Goal: Information Seeking & Learning: Learn about a topic

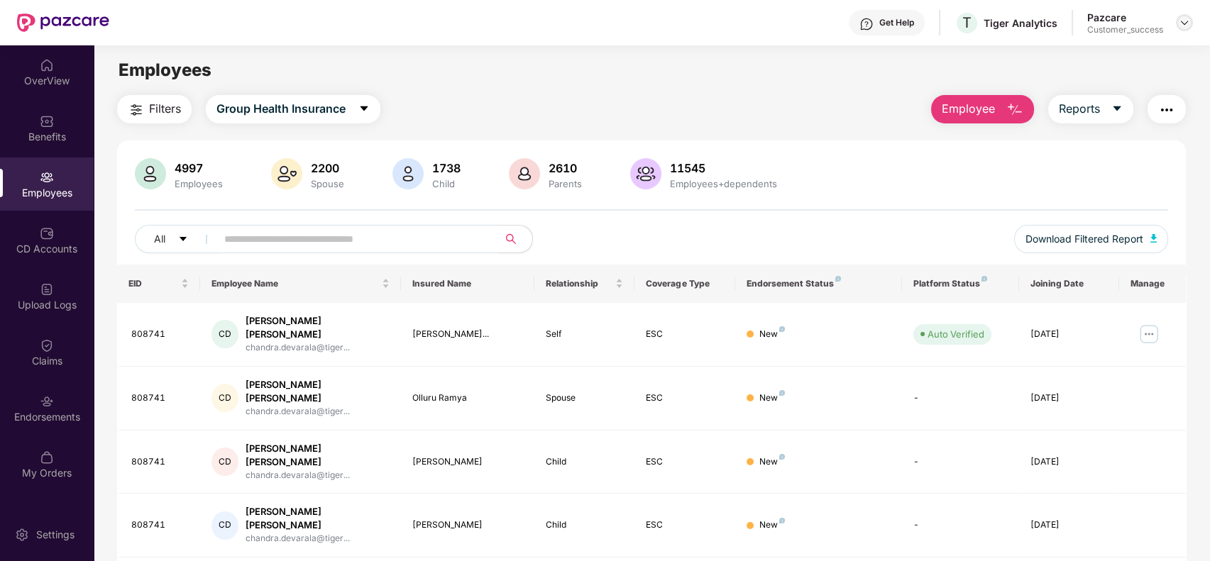
click at [1180, 23] on img at bounding box center [1184, 22] width 11 height 11
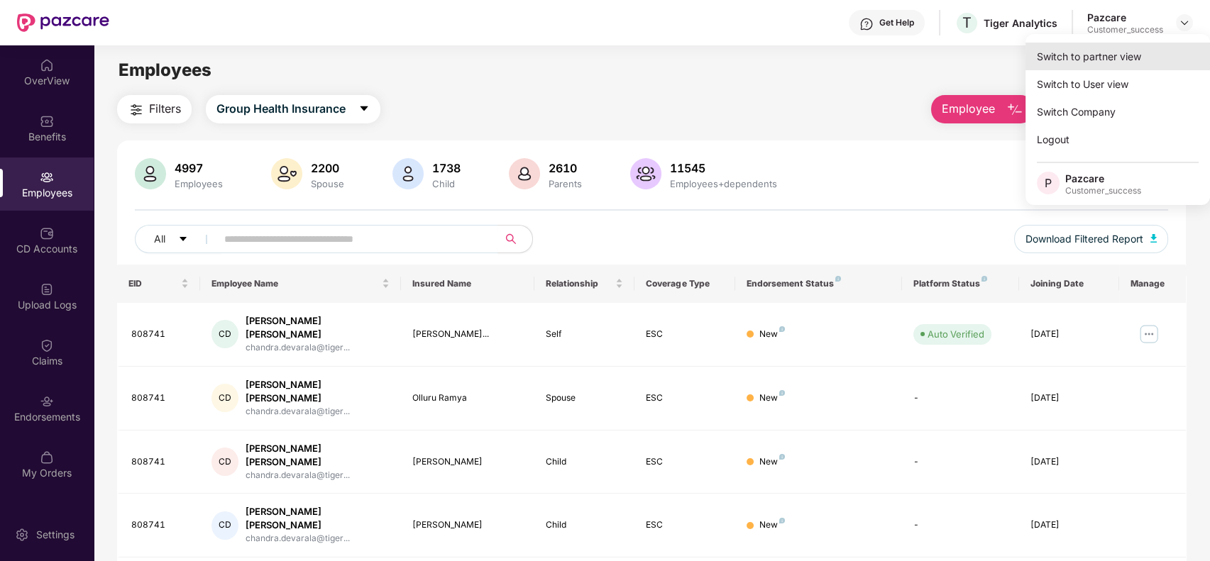
click at [1141, 55] on div "Switch to partner view" at bounding box center [1118, 57] width 185 height 28
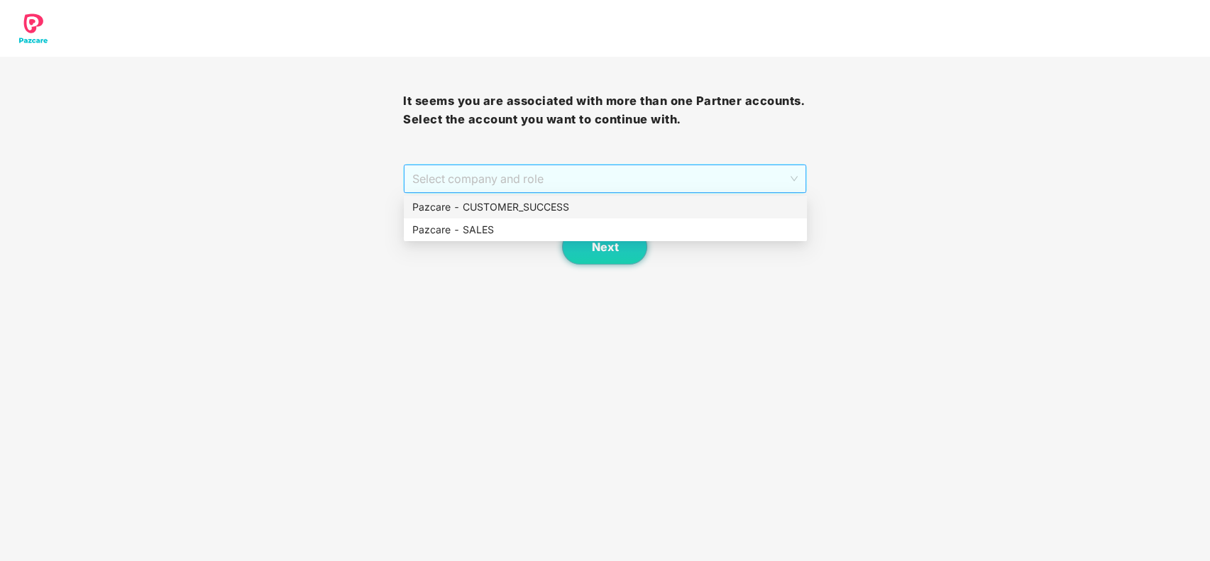
click at [778, 173] on span "Select company and role" at bounding box center [604, 178] width 385 height 27
click at [729, 202] on div "Pazcare - CUSTOMER_SUCCESS" at bounding box center [605, 207] width 386 height 16
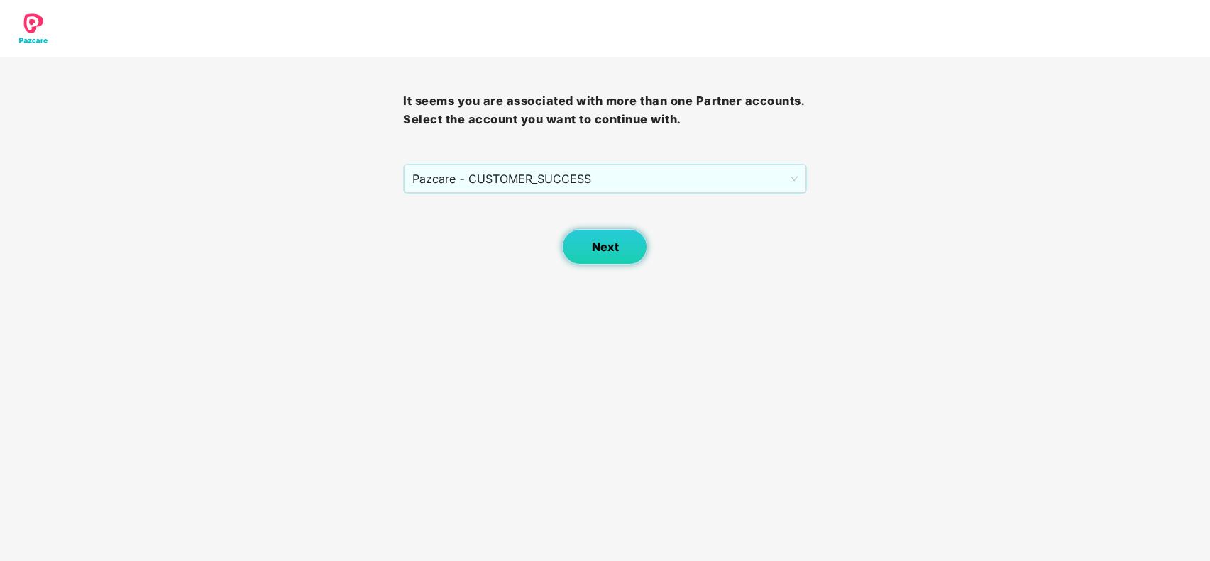
click at [608, 242] on span "Next" at bounding box center [604, 247] width 27 height 13
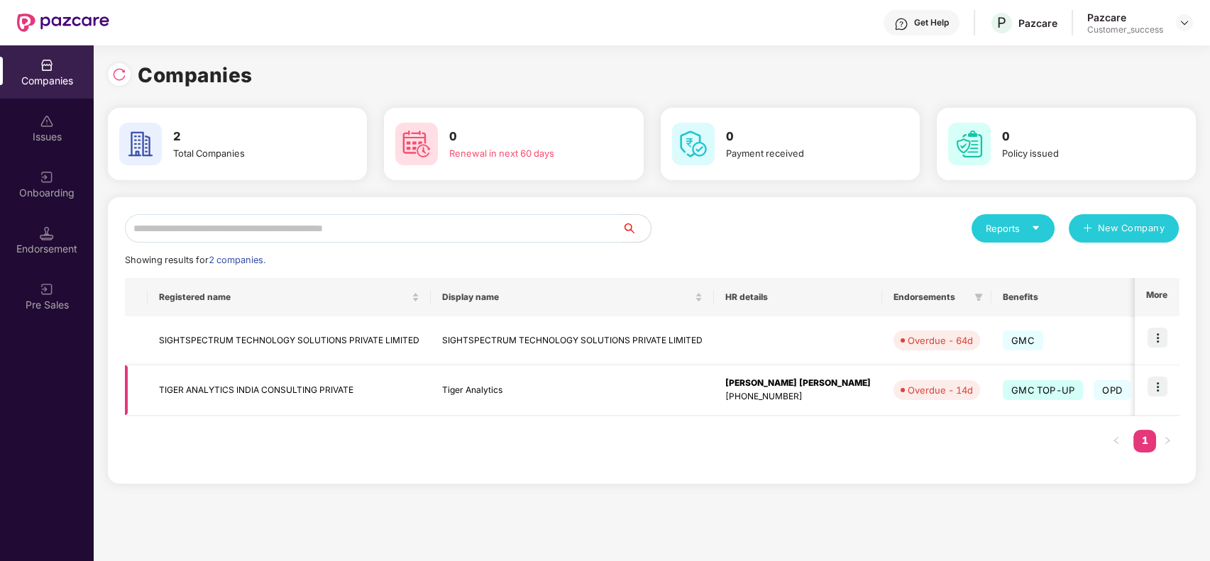
click at [1165, 383] on img at bounding box center [1158, 387] width 20 height 20
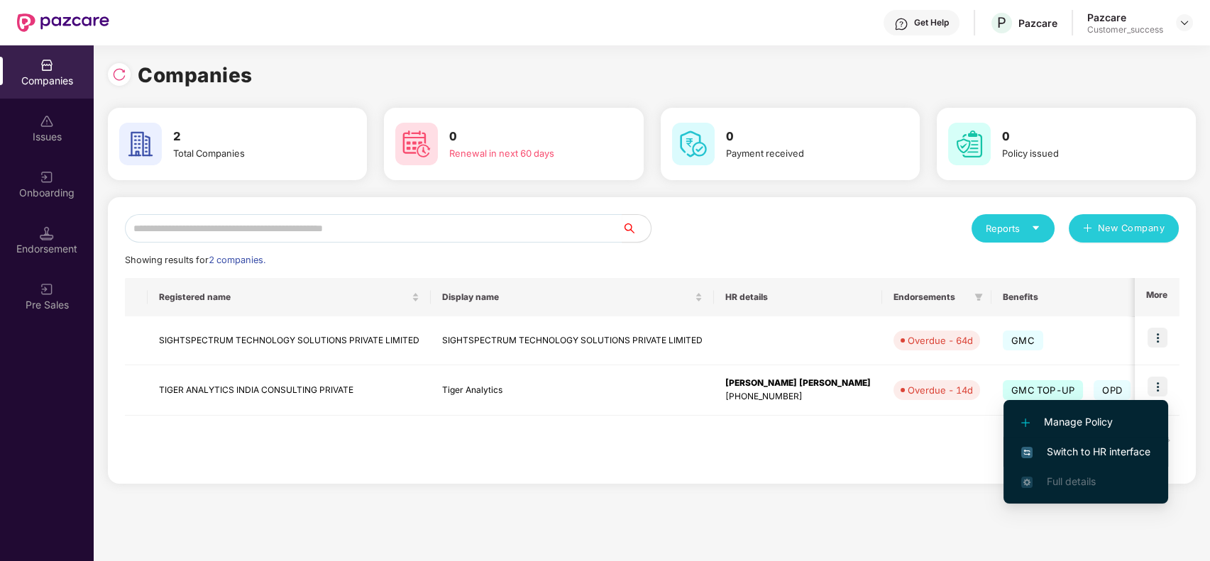
click at [1102, 441] on li "Switch to HR interface" at bounding box center [1086, 452] width 165 height 30
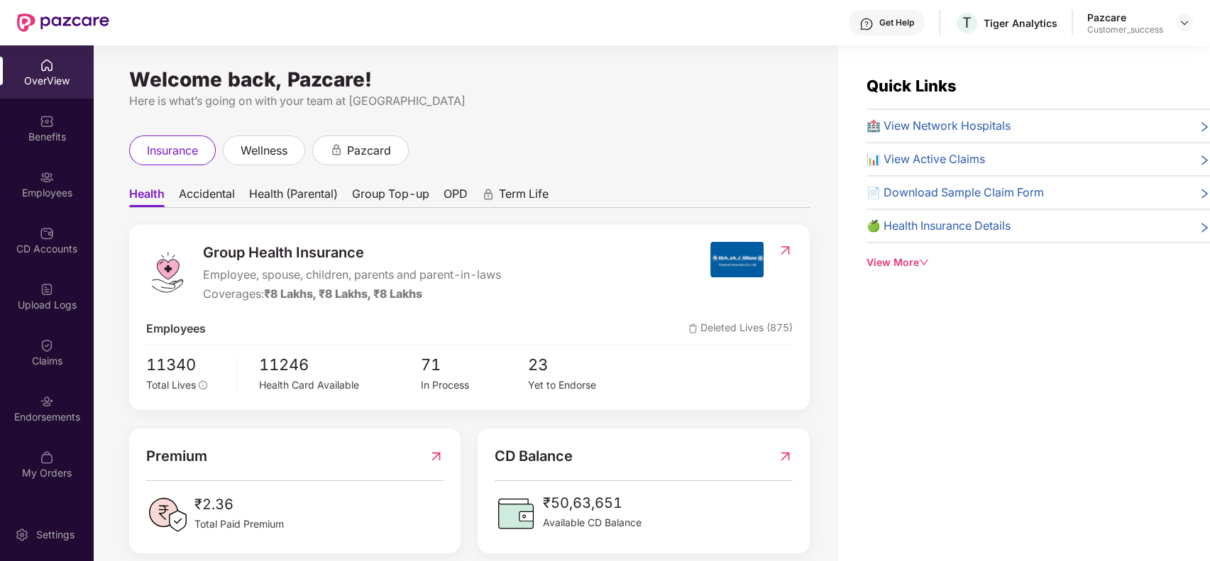
click at [1020, 346] on div "Quick Links 🏥 View Network Hospitals 📊 View Active Claims 📄 Download Sample Cla…" at bounding box center [1024, 325] width 372 height 561
drag, startPoint x: 40, startPoint y: 213, endPoint x: 43, endPoint y: 190, distance: 23.7
click at [43, 190] on div "OverView Benefits Employees CD Accounts Upload Logs Claims Endorsements My Orde…" at bounding box center [47, 269] width 94 height 449
click at [43, 190] on div "Employees" at bounding box center [47, 193] width 94 height 14
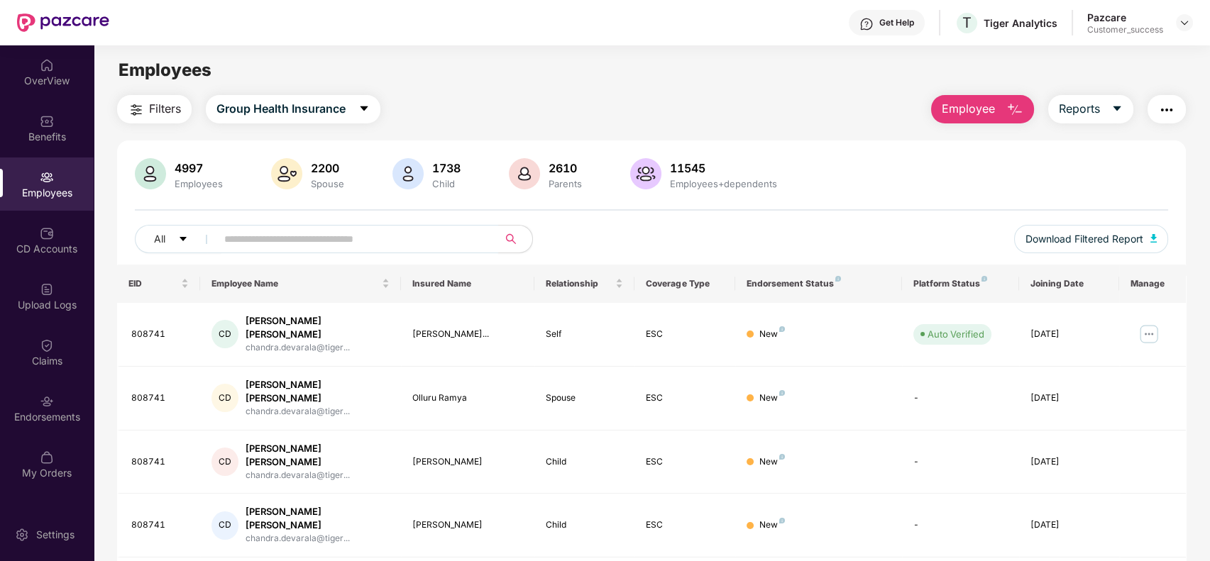
click at [219, 236] on span at bounding box center [352, 239] width 291 height 28
paste input "**********"
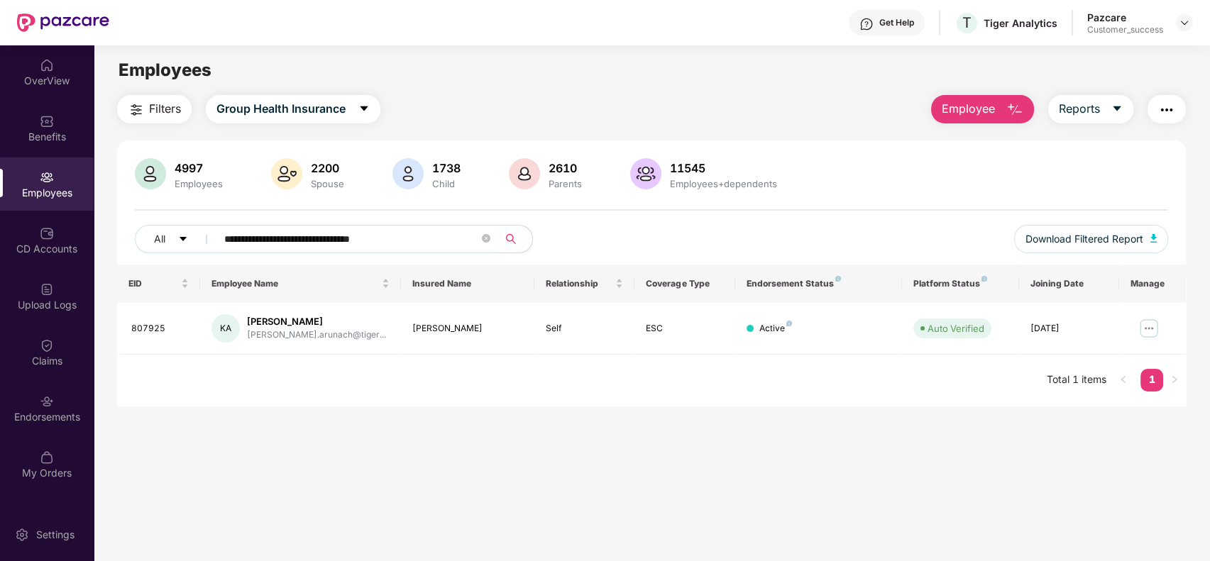
type input "**********"
click at [639, 336] on td "ESC" at bounding box center [685, 329] width 100 height 52
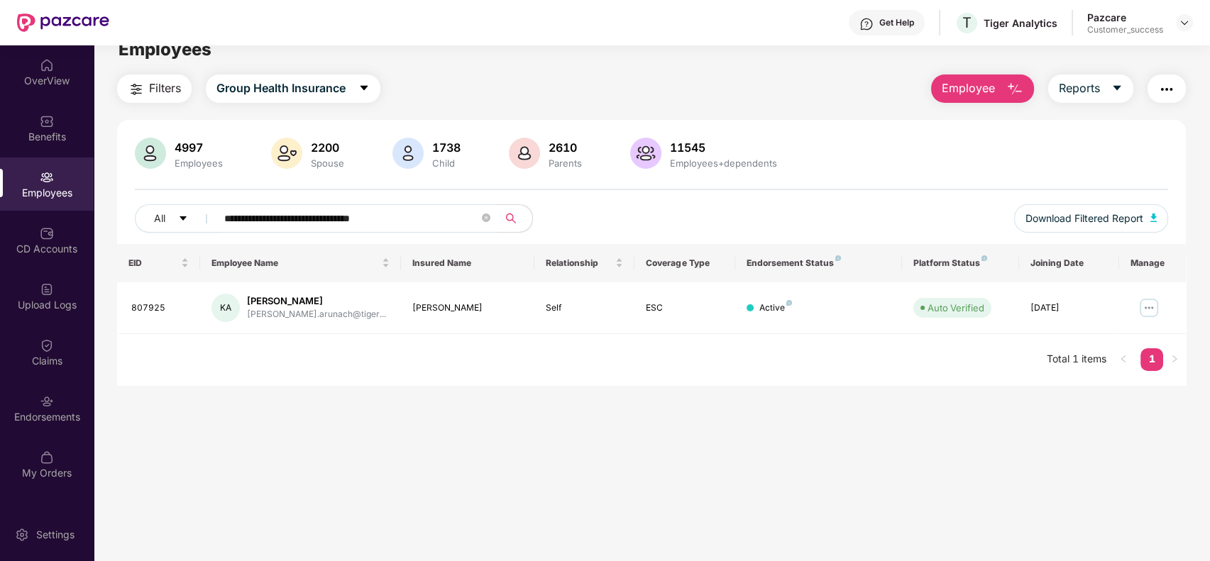
scroll to position [26, 0]
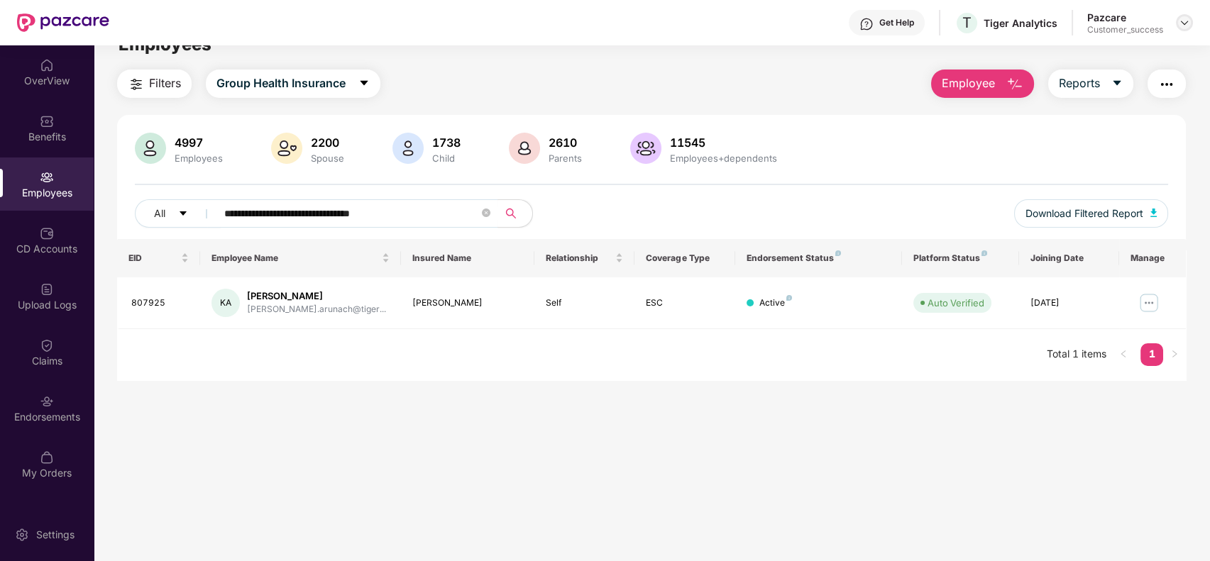
click at [1182, 20] on img at bounding box center [1184, 22] width 11 height 11
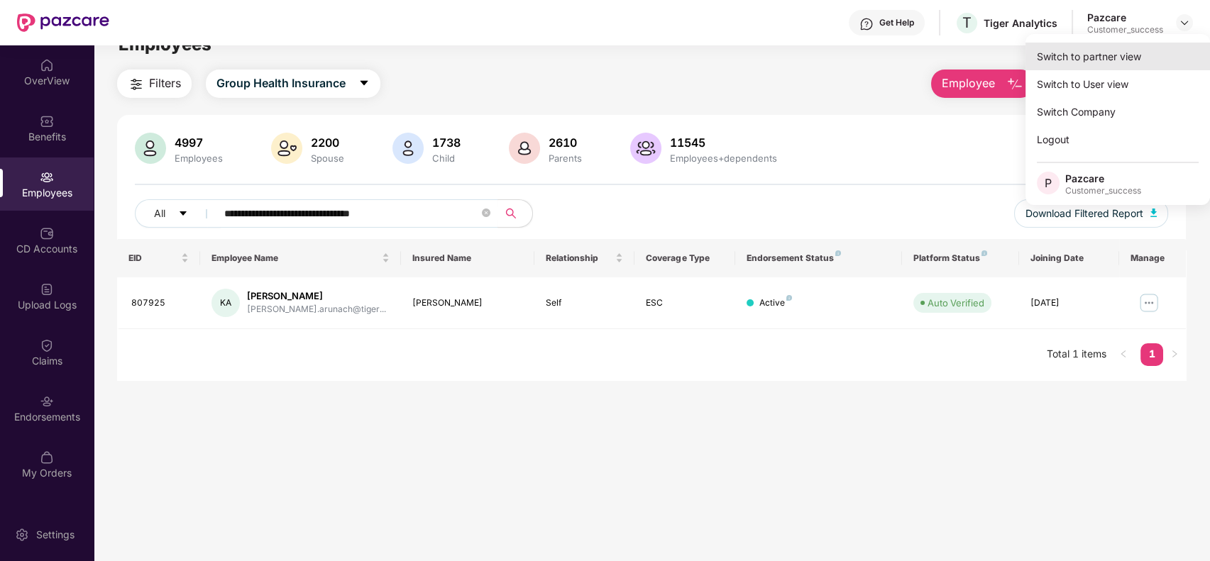
click at [1128, 51] on div "Switch to partner view" at bounding box center [1118, 57] width 185 height 28
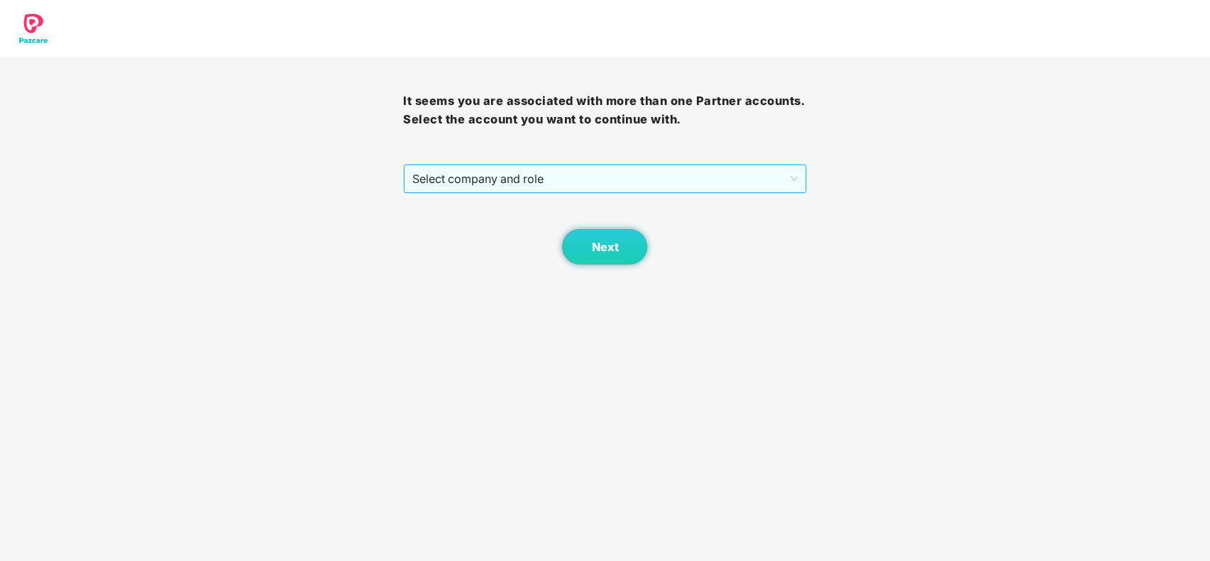
click at [670, 166] on span "Select company and role" at bounding box center [604, 178] width 385 height 27
click at [1012, 270] on body "It seems you are associated with more than one Partner accounts. Select the acc…" at bounding box center [605, 280] width 1210 height 561
click at [638, 178] on span "Select company and role" at bounding box center [604, 178] width 385 height 27
click at [616, 207] on div "Pazcare - CUSTOMER_SUCCESS" at bounding box center [605, 207] width 386 height 16
click at [621, 243] on button "Next" at bounding box center [604, 246] width 85 height 35
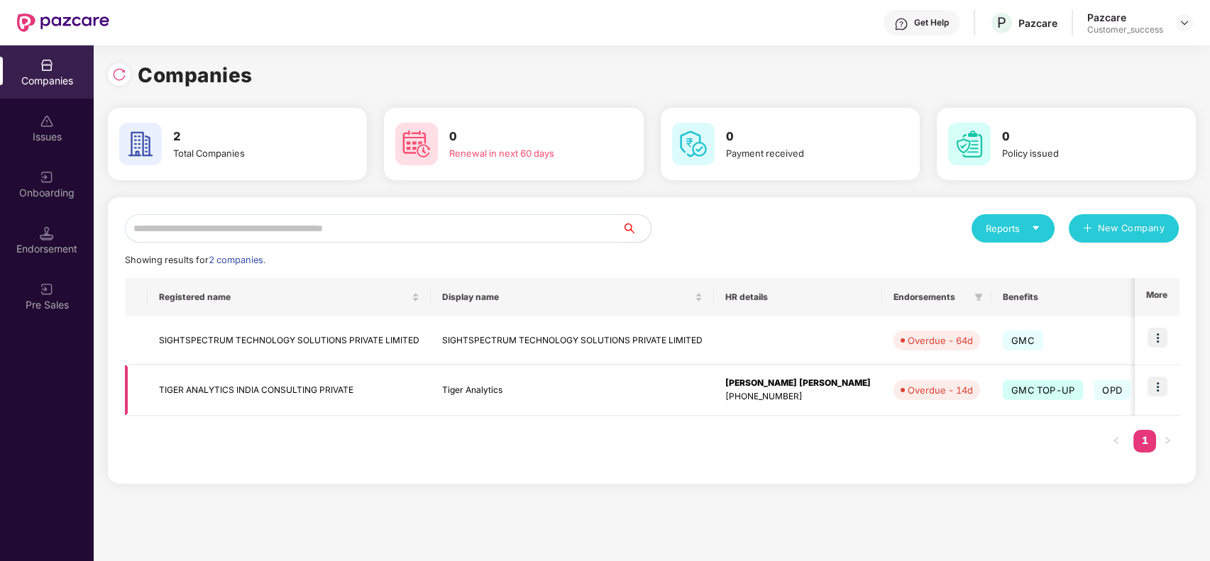
click at [1161, 383] on img at bounding box center [1158, 387] width 20 height 20
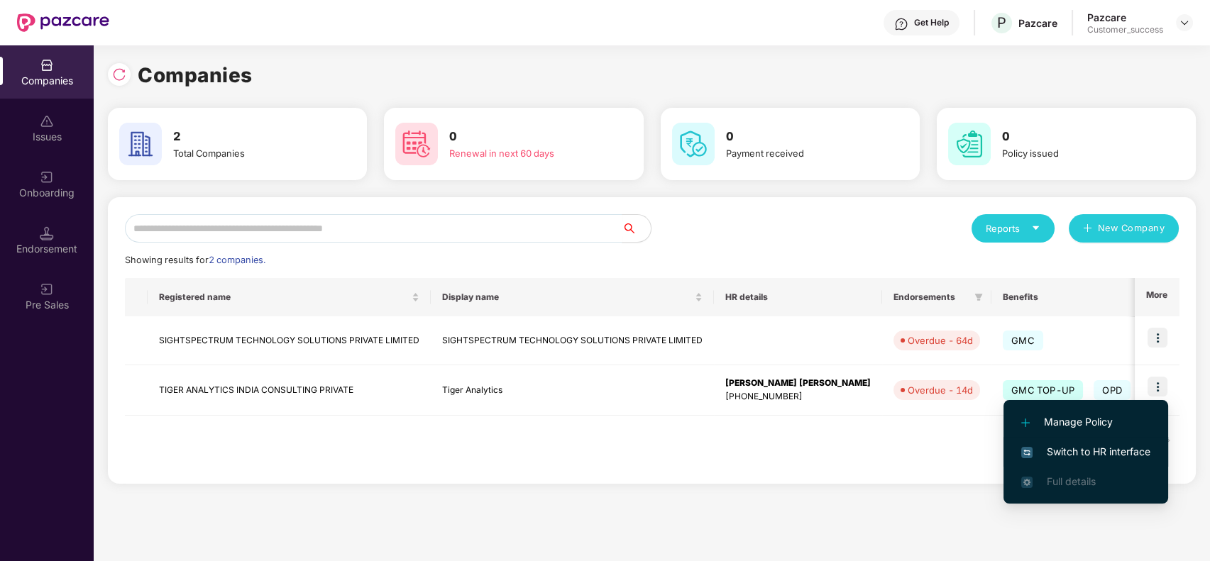
click at [1110, 446] on span "Switch to HR interface" at bounding box center [1085, 452] width 129 height 16
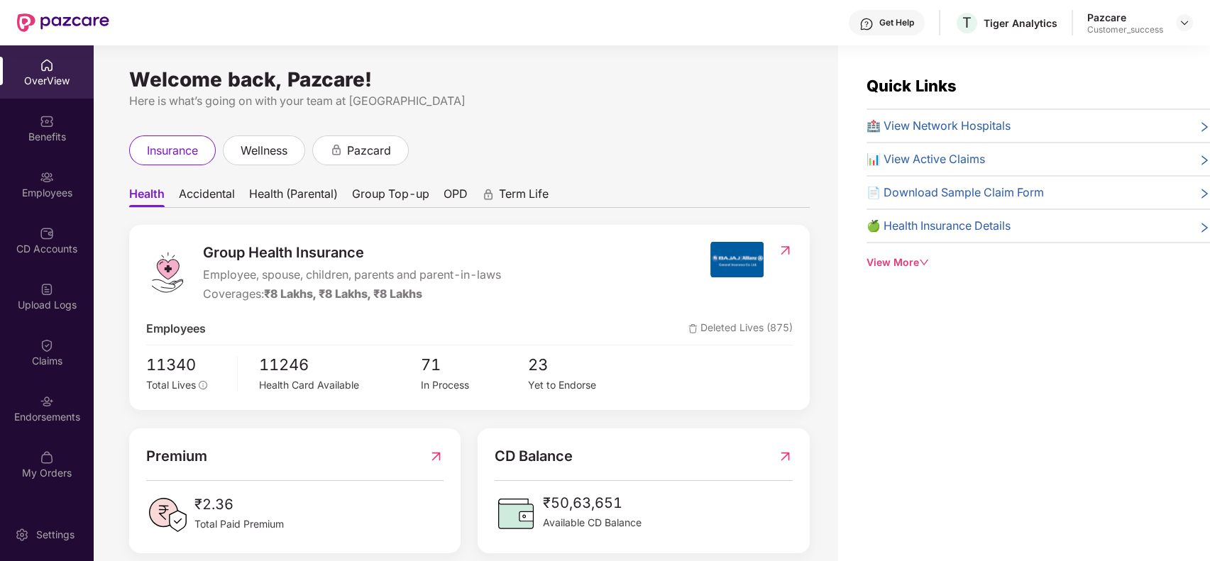
click at [918, 258] on div "View More" at bounding box center [1039, 263] width 344 height 16
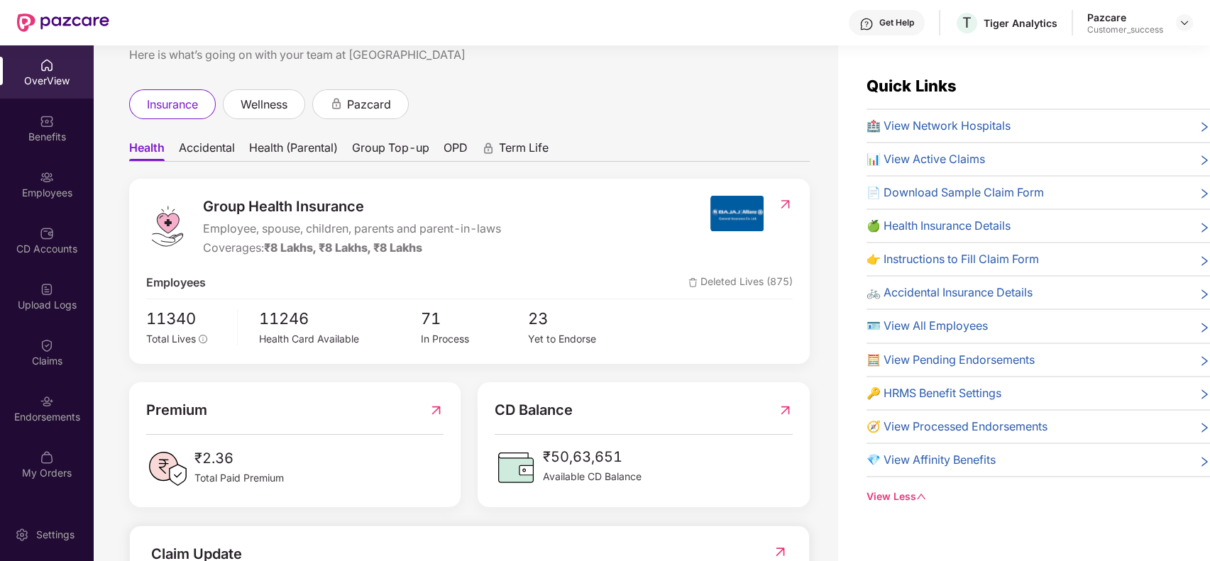
scroll to position [75, 0]
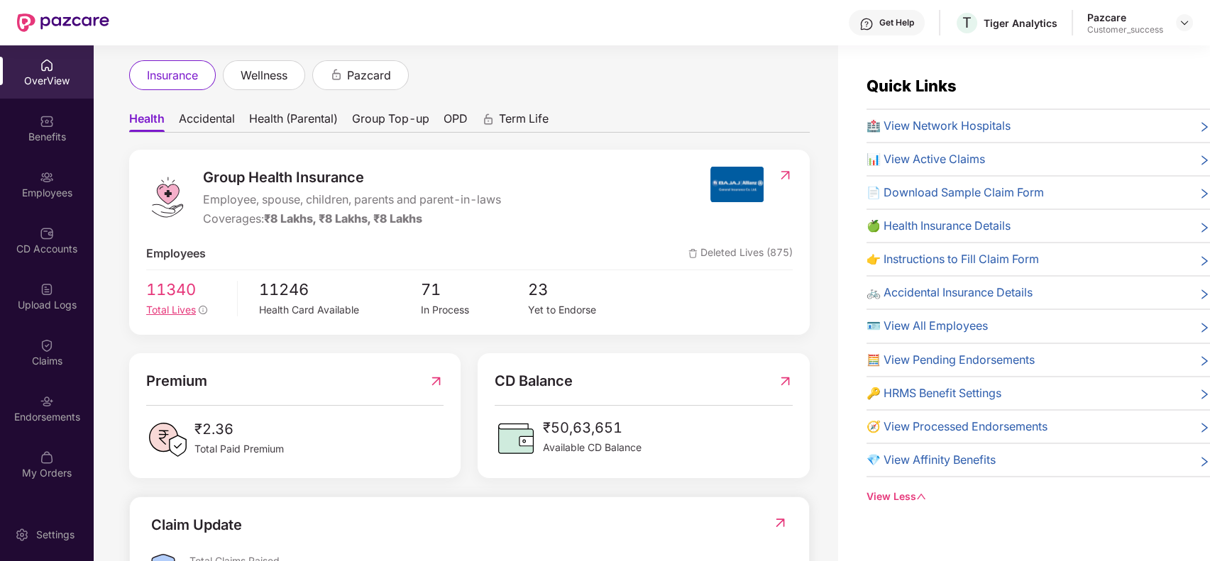
click at [180, 304] on span "Total Lives" at bounding box center [171, 310] width 50 height 12
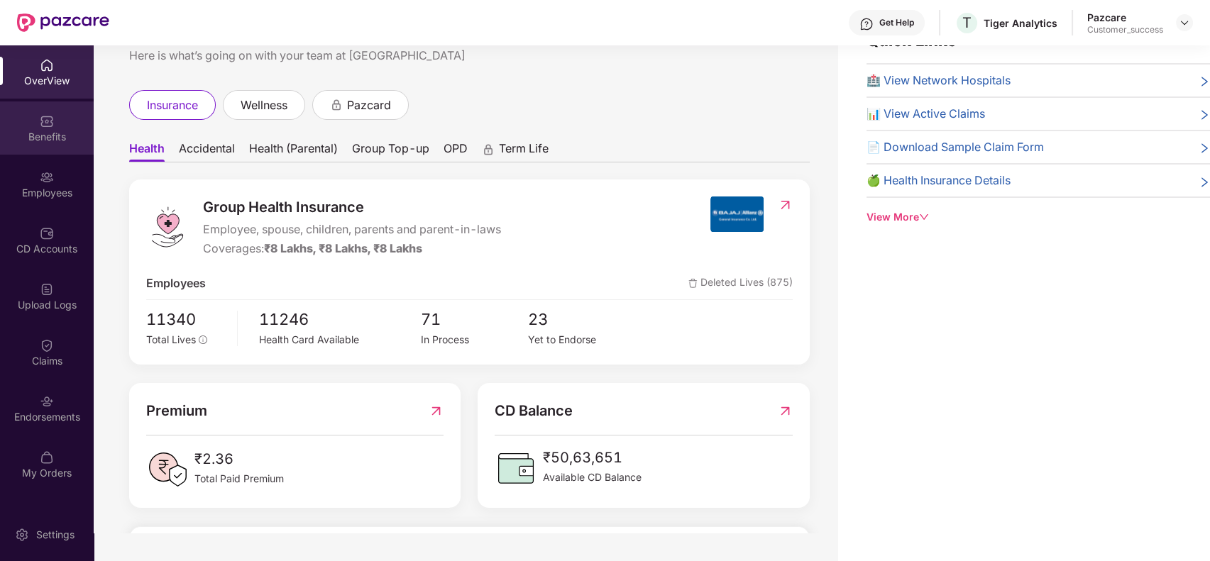
click at [51, 141] on div "Benefits" at bounding box center [47, 137] width 94 height 14
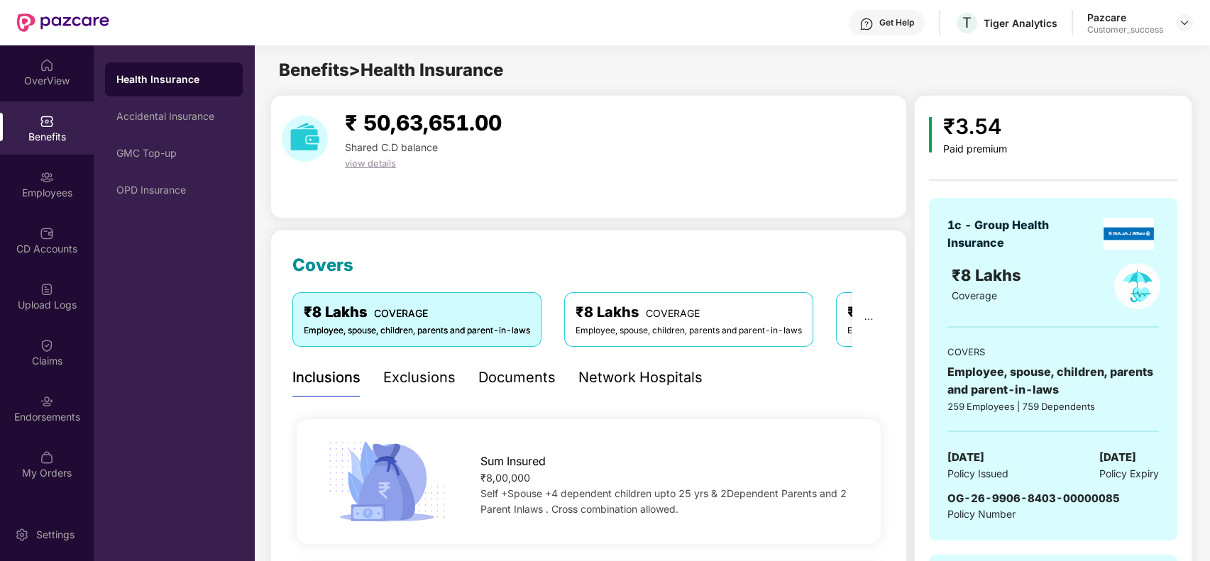
scroll to position [11, 0]
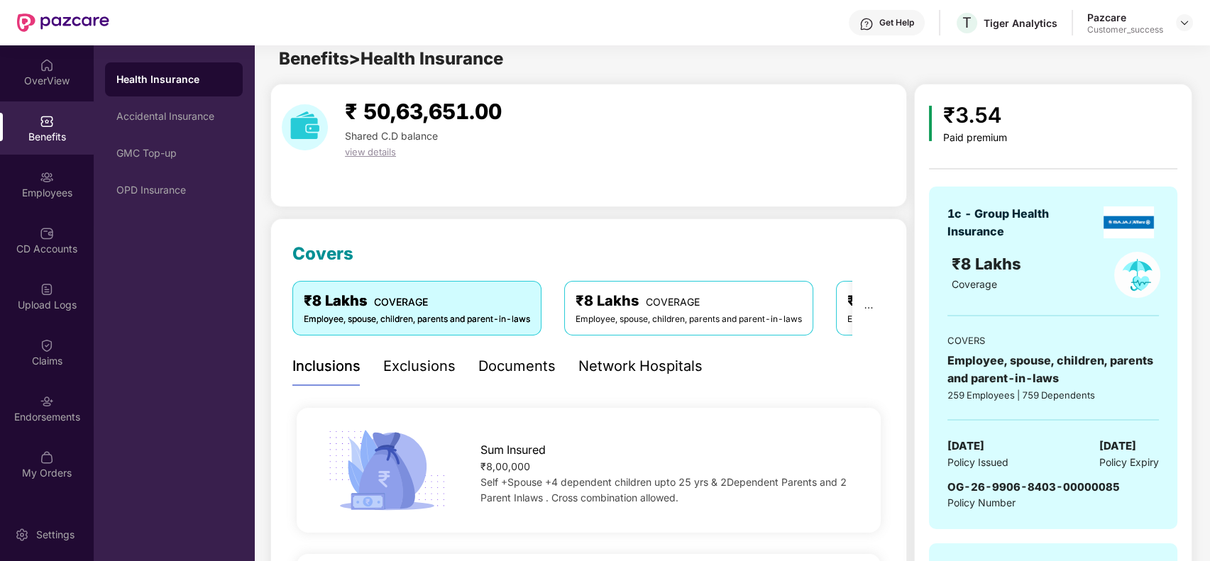
click at [370, 148] on span "view details" at bounding box center [370, 151] width 51 height 11
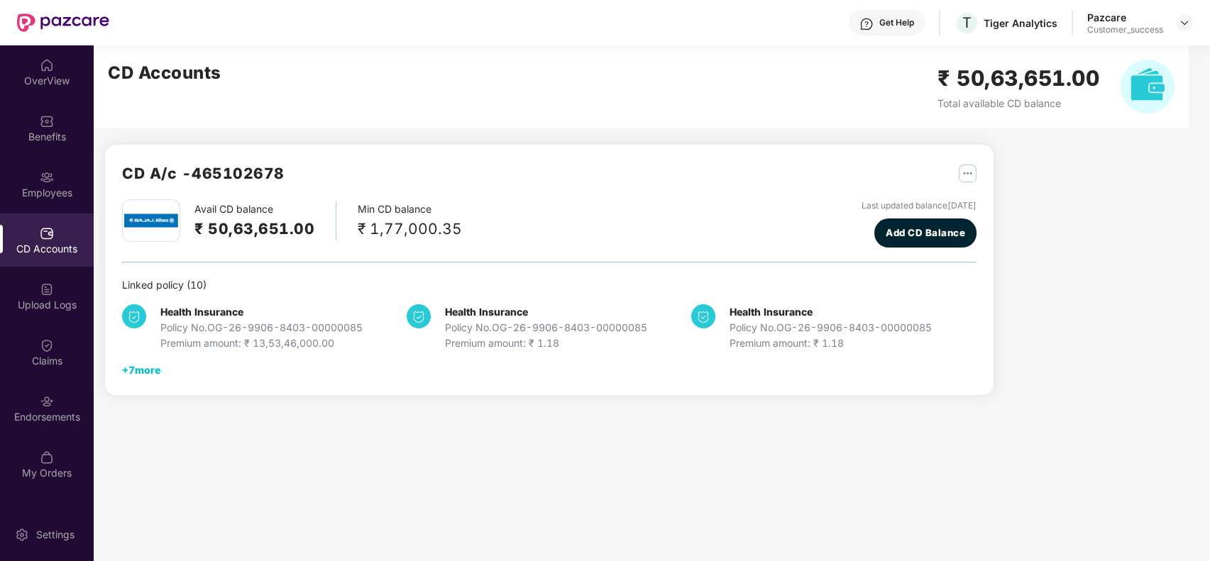
scroll to position [0, 0]
click at [77, 122] on div "Benefits" at bounding box center [47, 127] width 94 height 53
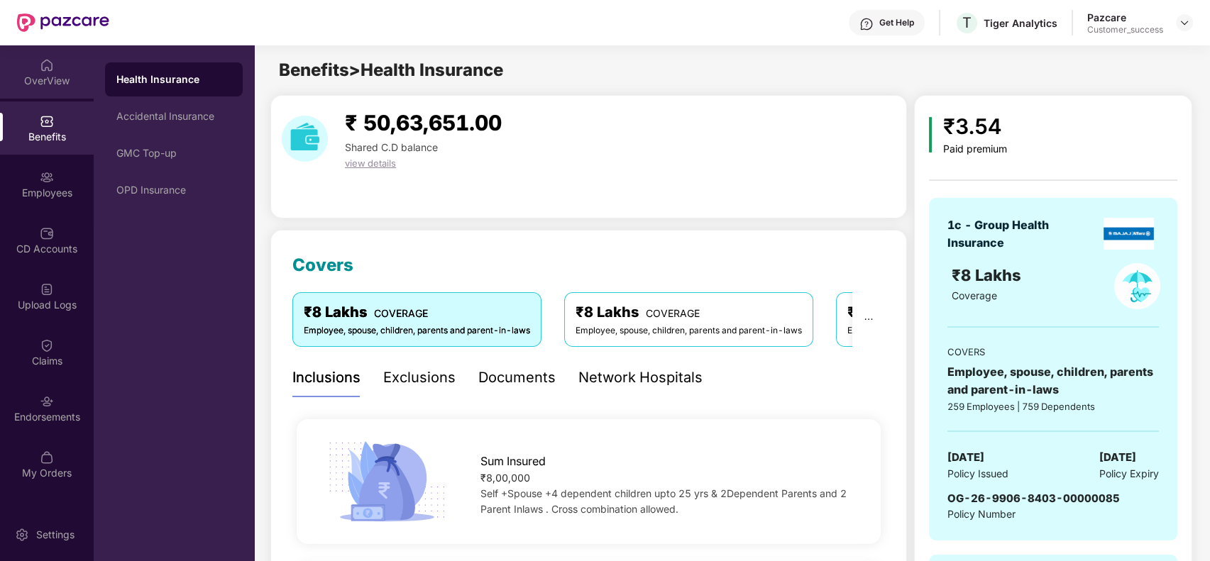
click at [78, 62] on div "OverView" at bounding box center [47, 71] width 94 height 53
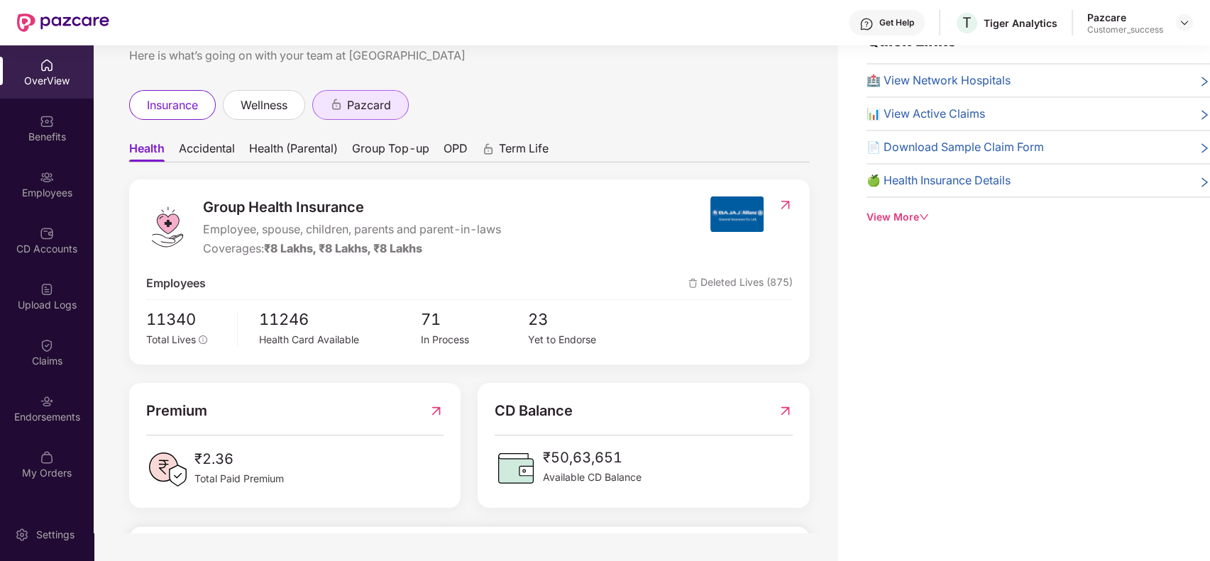
click at [376, 99] on span "pazcard" at bounding box center [369, 106] width 44 height 18
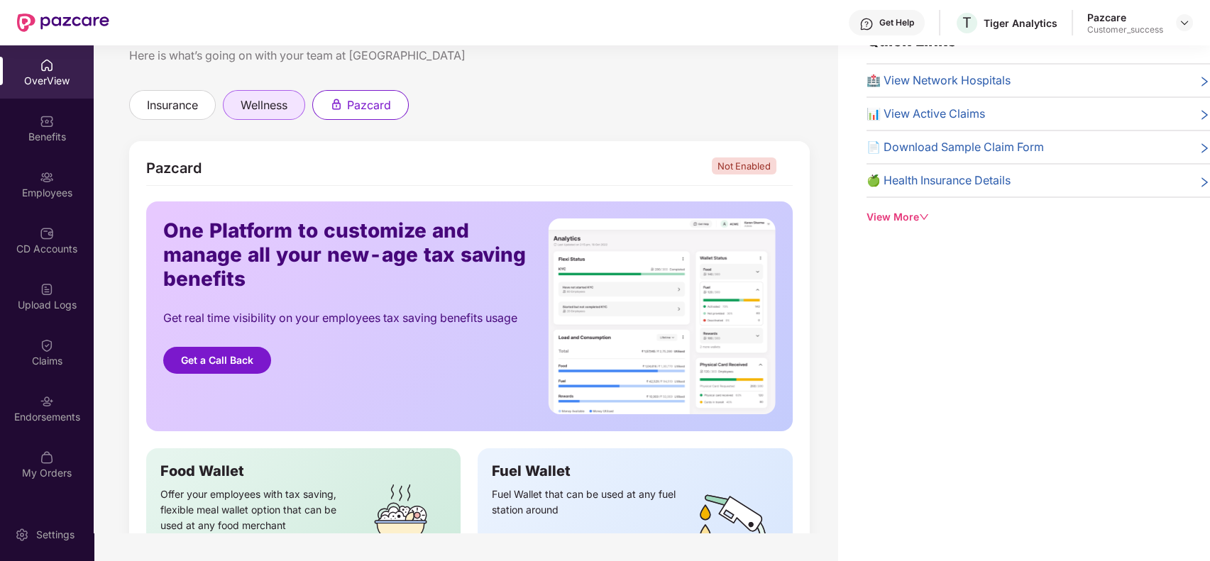
click at [272, 99] on span "wellness" at bounding box center [264, 106] width 47 height 18
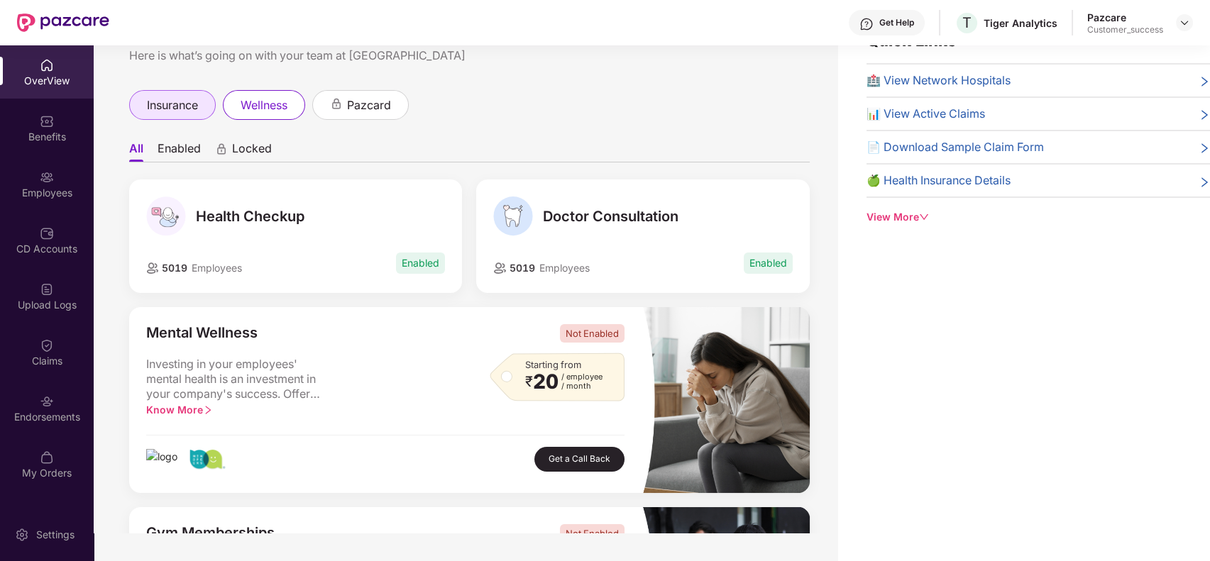
click at [176, 90] on div "insurance" at bounding box center [172, 105] width 87 height 30
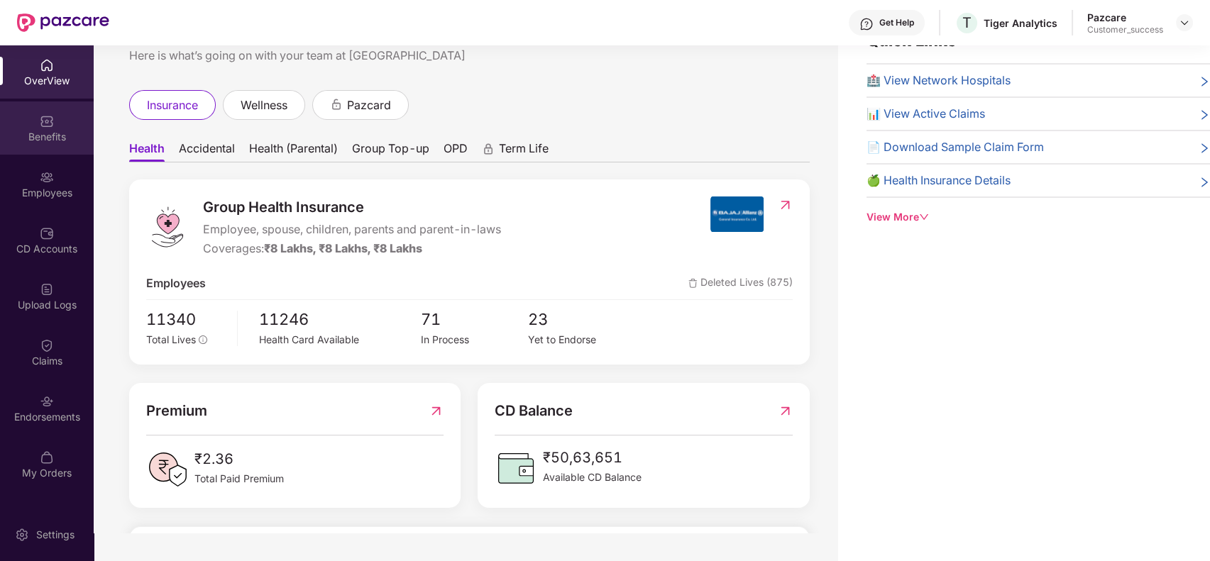
click at [45, 136] on div "Benefits" at bounding box center [47, 137] width 94 height 14
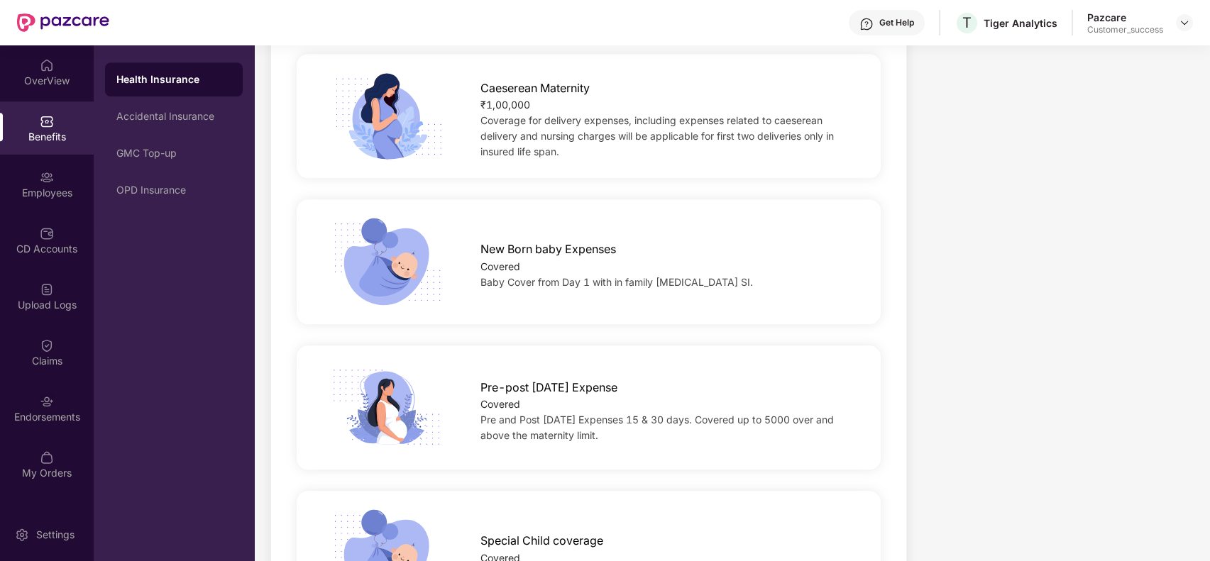
scroll to position [2019, 0]
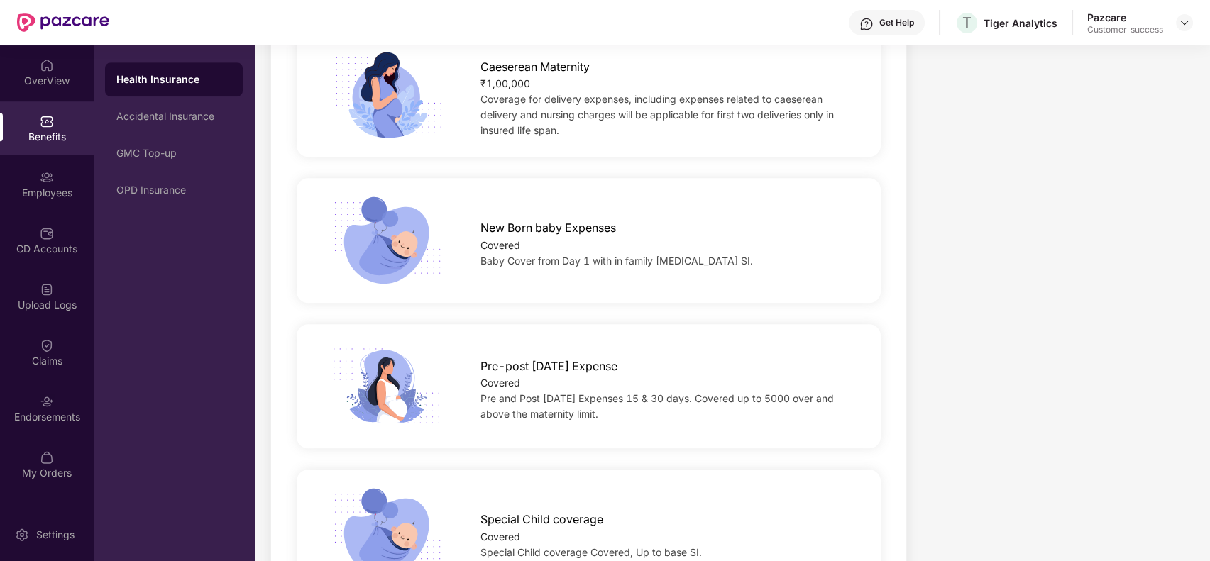
click at [825, 380] on div "Covered" at bounding box center [668, 383] width 374 height 16
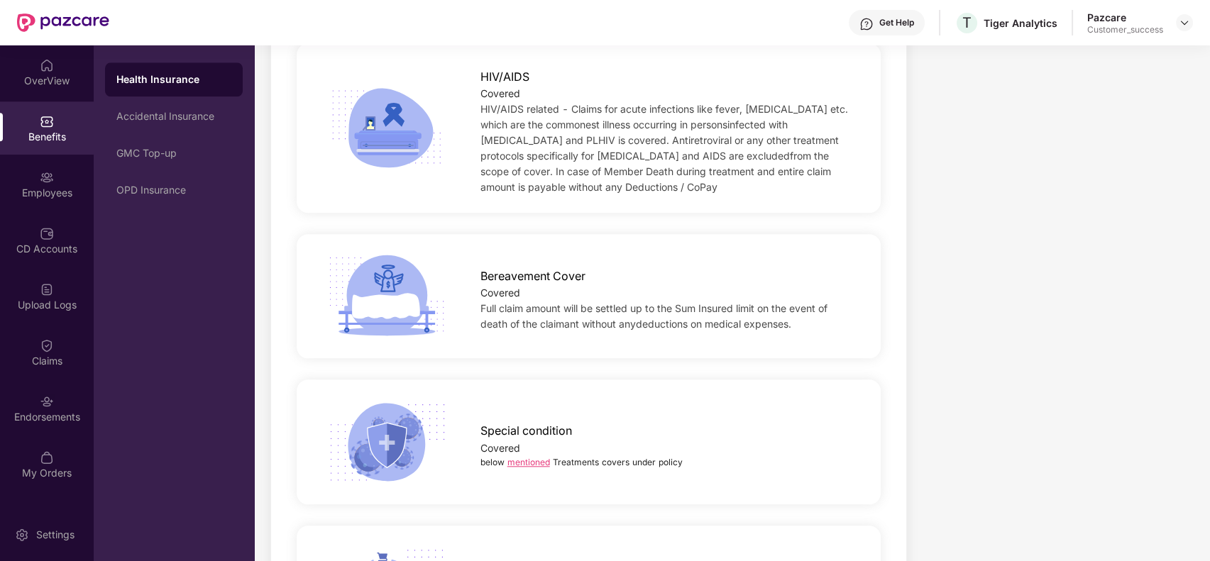
scroll to position [3171, 0]
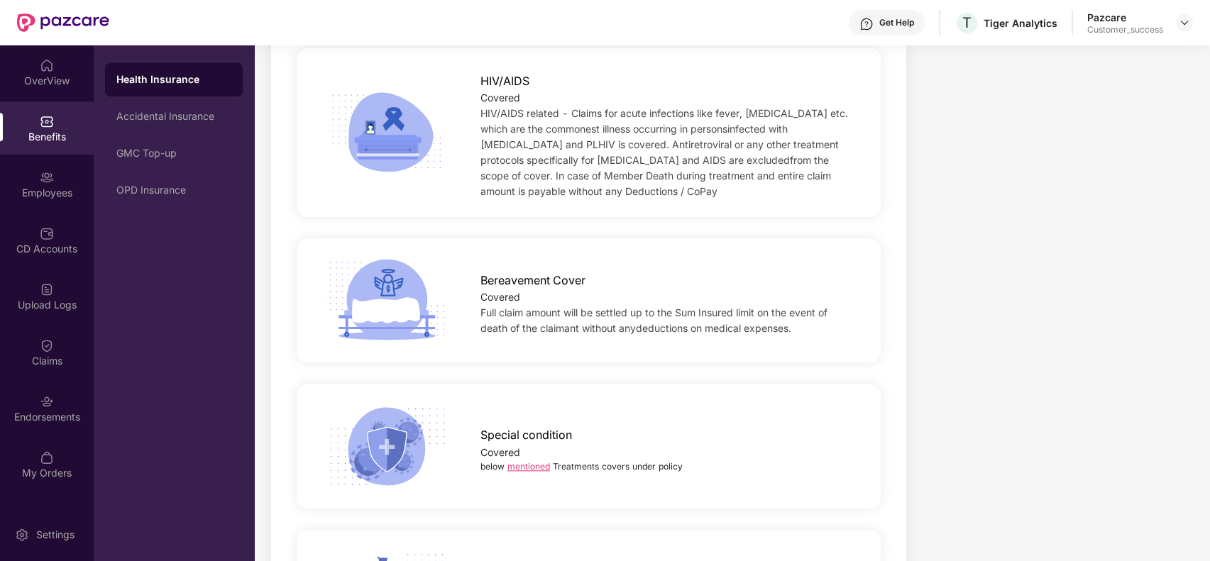
click at [531, 466] on link "mentioned" at bounding box center [528, 466] width 43 height 11
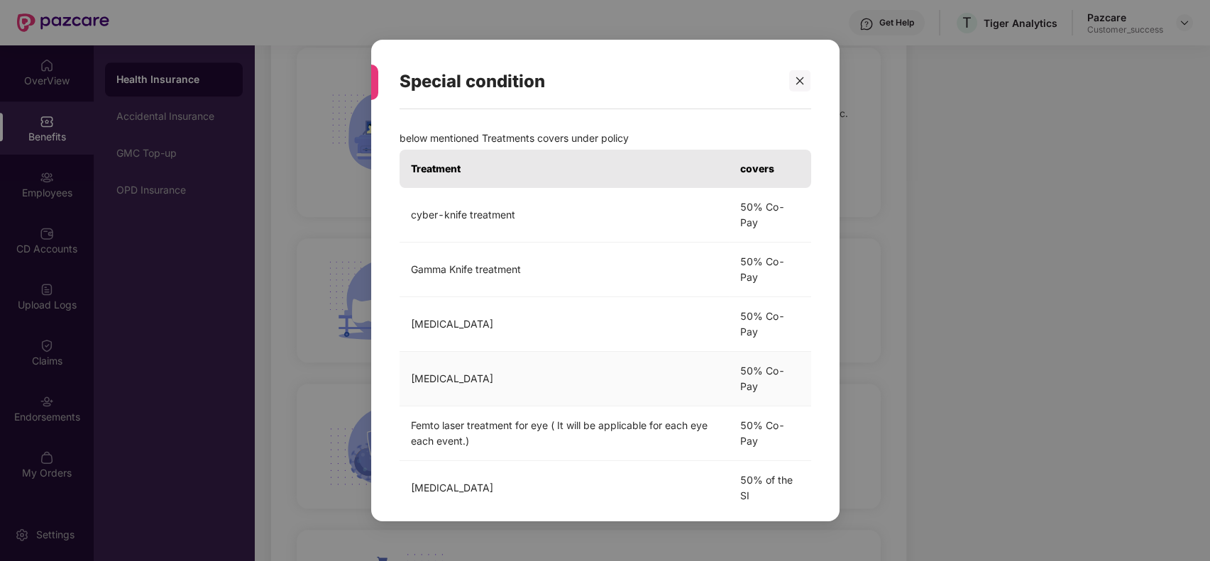
scroll to position [28, 0]
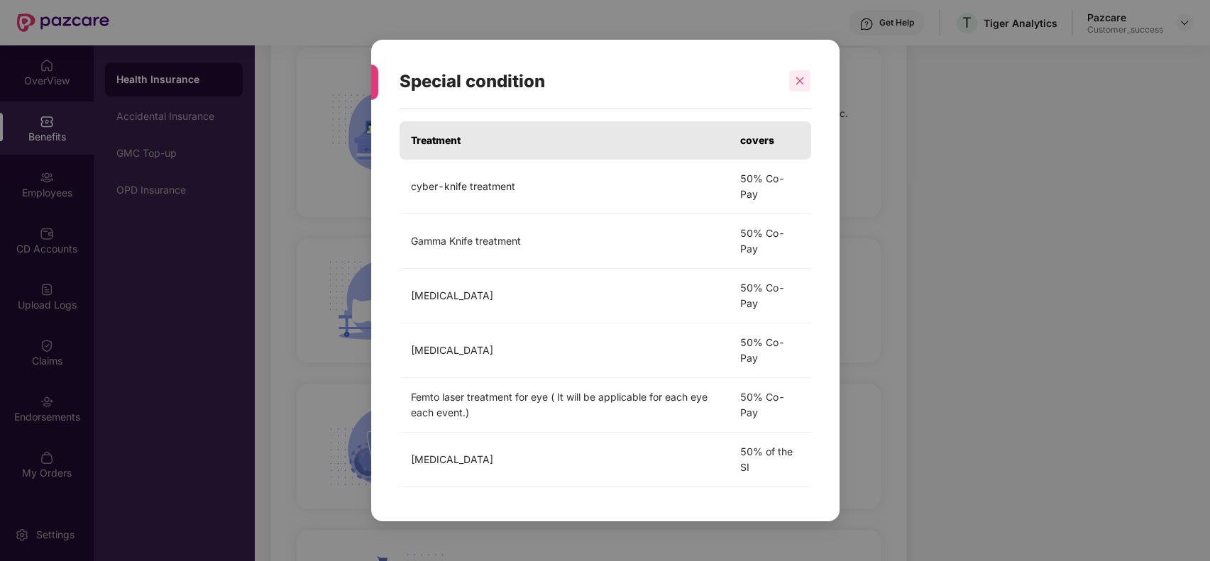
click at [806, 83] on div at bounding box center [799, 80] width 21 height 21
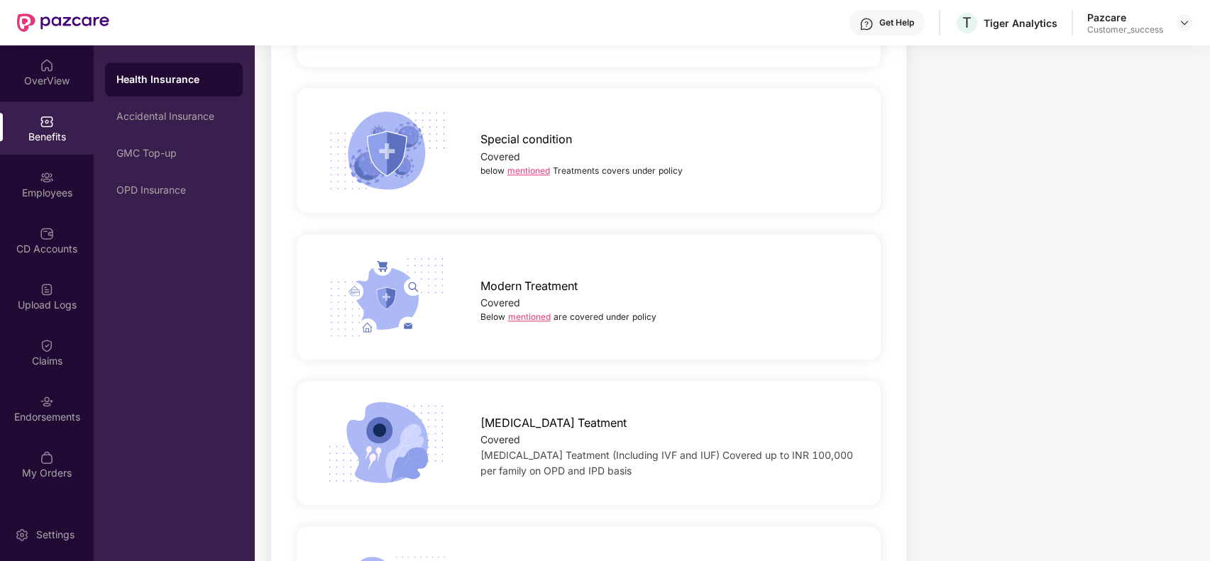
scroll to position [3473, 0]
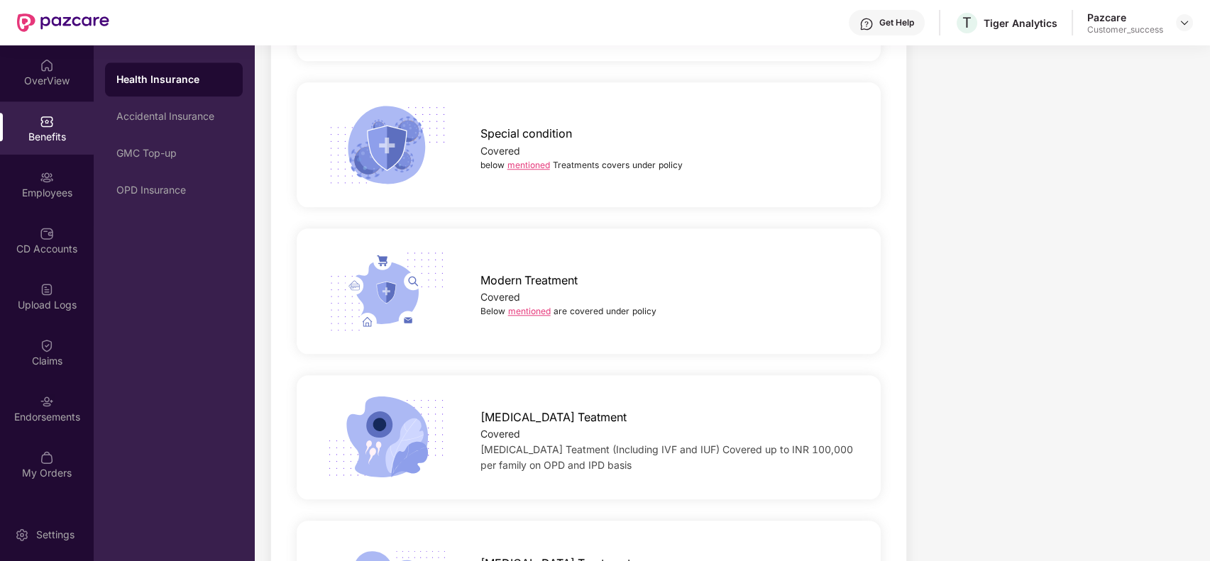
click at [522, 311] on link "mentioned" at bounding box center [529, 311] width 43 height 11
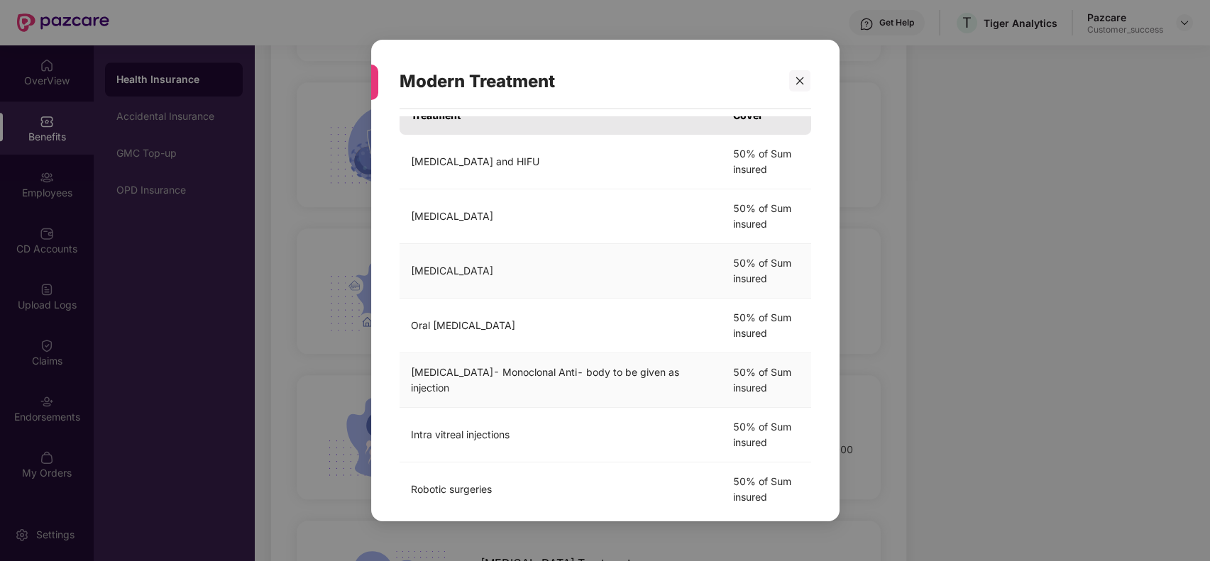
scroll to position [0, 0]
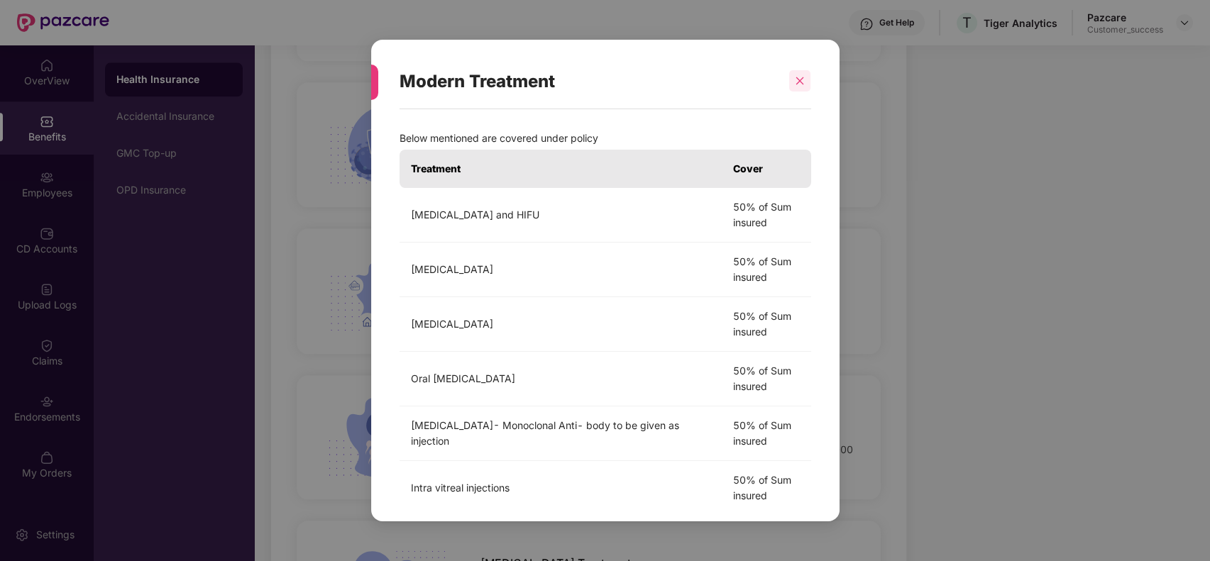
click at [798, 82] on icon "close" at bounding box center [800, 81] width 10 height 10
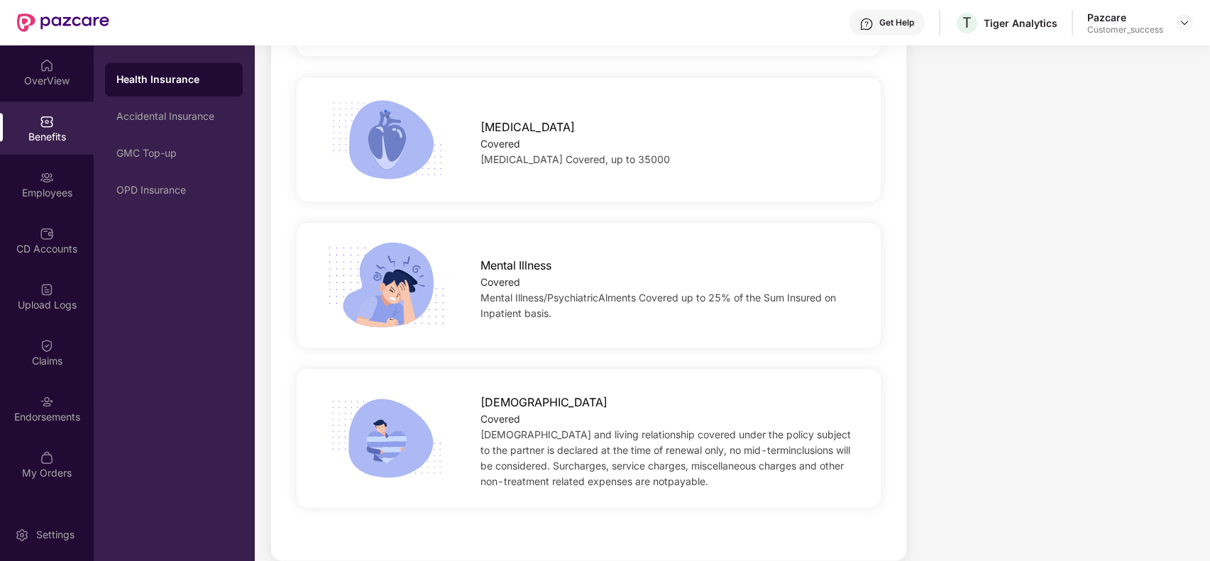
scroll to position [4085, 0]
